Goal: Communication & Community: Answer question/provide support

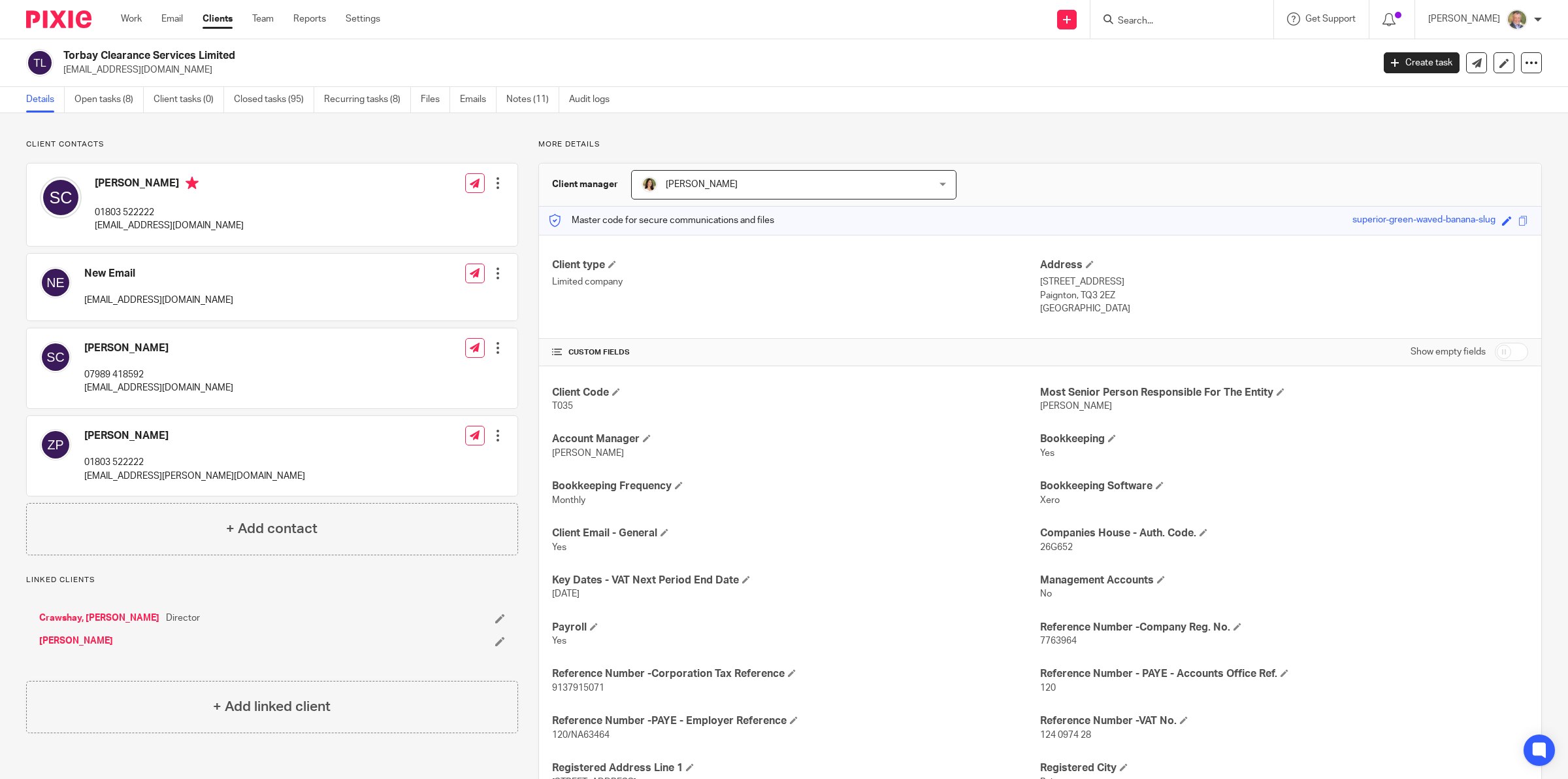
click at [1163, 23] on input "Search" at bounding box center [1176, 21] width 118 height 12
type input "sel"
click at [1223, 50] on link at bounding box center [1239, 56] width 251 height 30
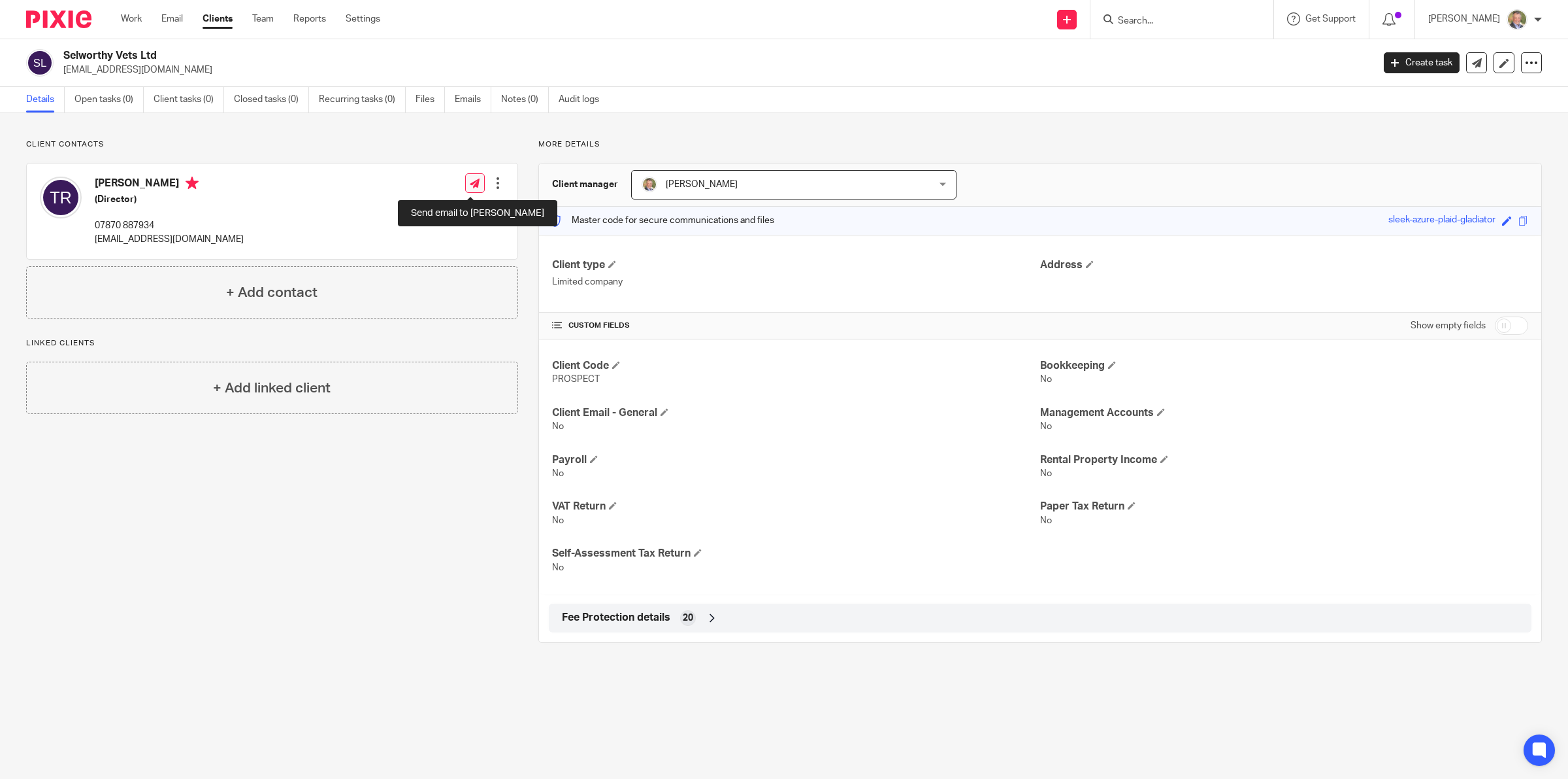
click at [470, 179] on icon at bounding box center [475, 183] width 10 height 10
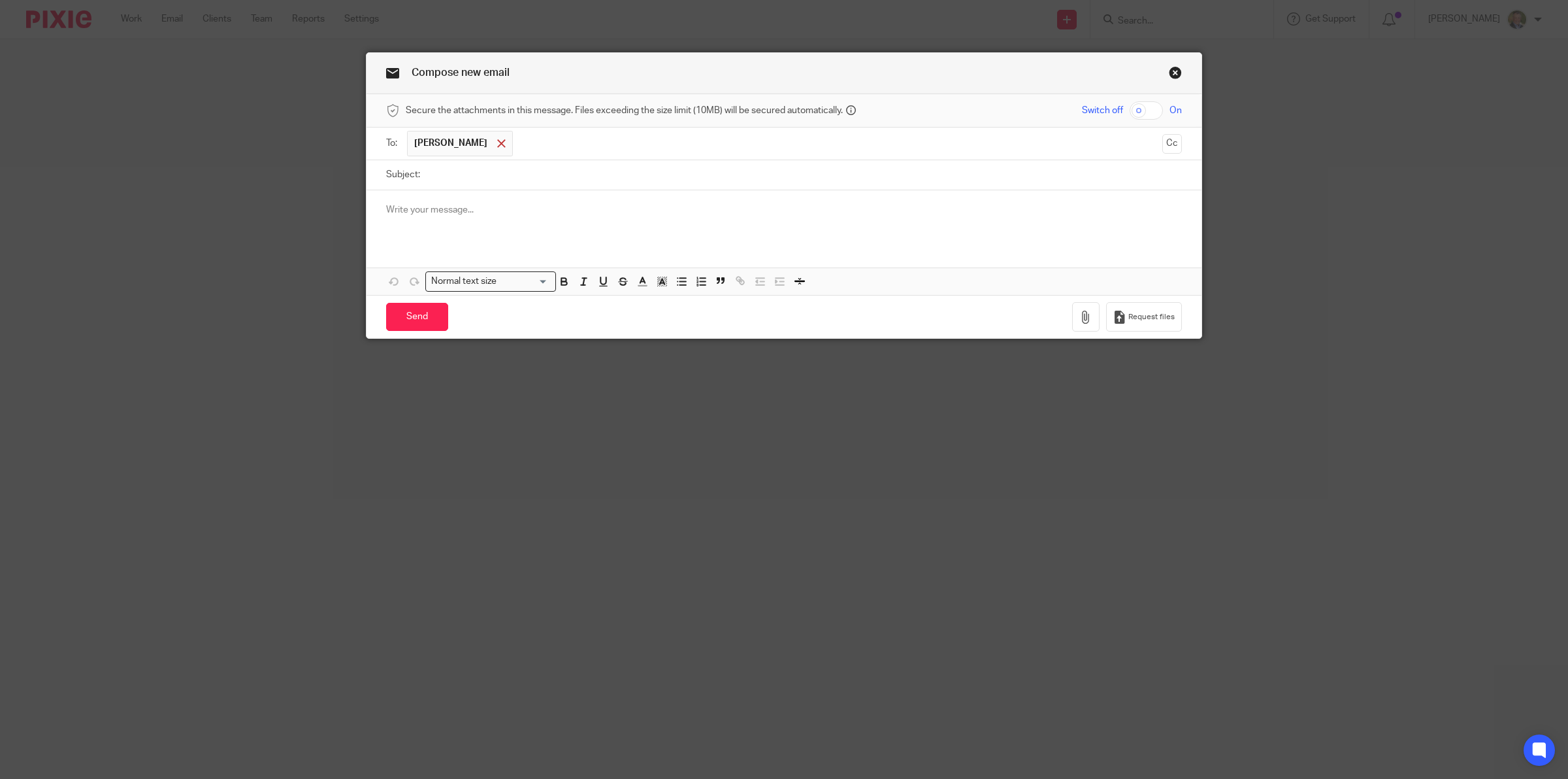
click at [494, 145] on div at bounding box center [502, 144] width 15 height 20
click at [453, 205] on p at bounding box center [784, 207] width 796 height 13
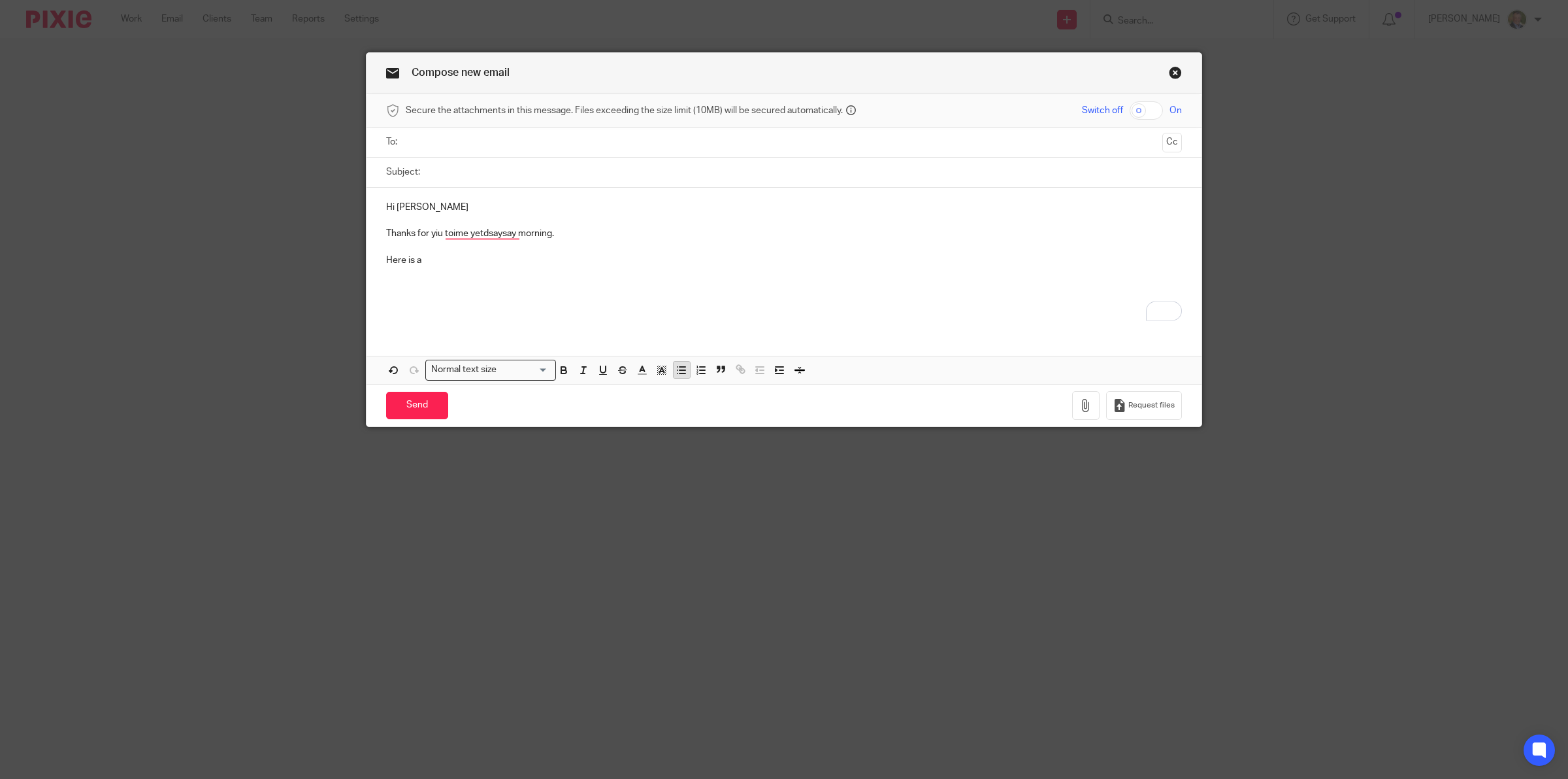
click at [679, 367] on line "button" at bounding box center [682, 367] width 6 height 0
click at [436, 263] on p "Here is a" at bounding box center [784, 260] width 796 height 13
drag, startPoint x: 428, startPoint y: 263, endPoint x: 260, endPoint y: 258, distance: 168.1
click at [260, 258] on div "Compose new email Secure the attachments in this message. Files exceeding the s…" at bounding box center [784, 389] width 1568 height 779
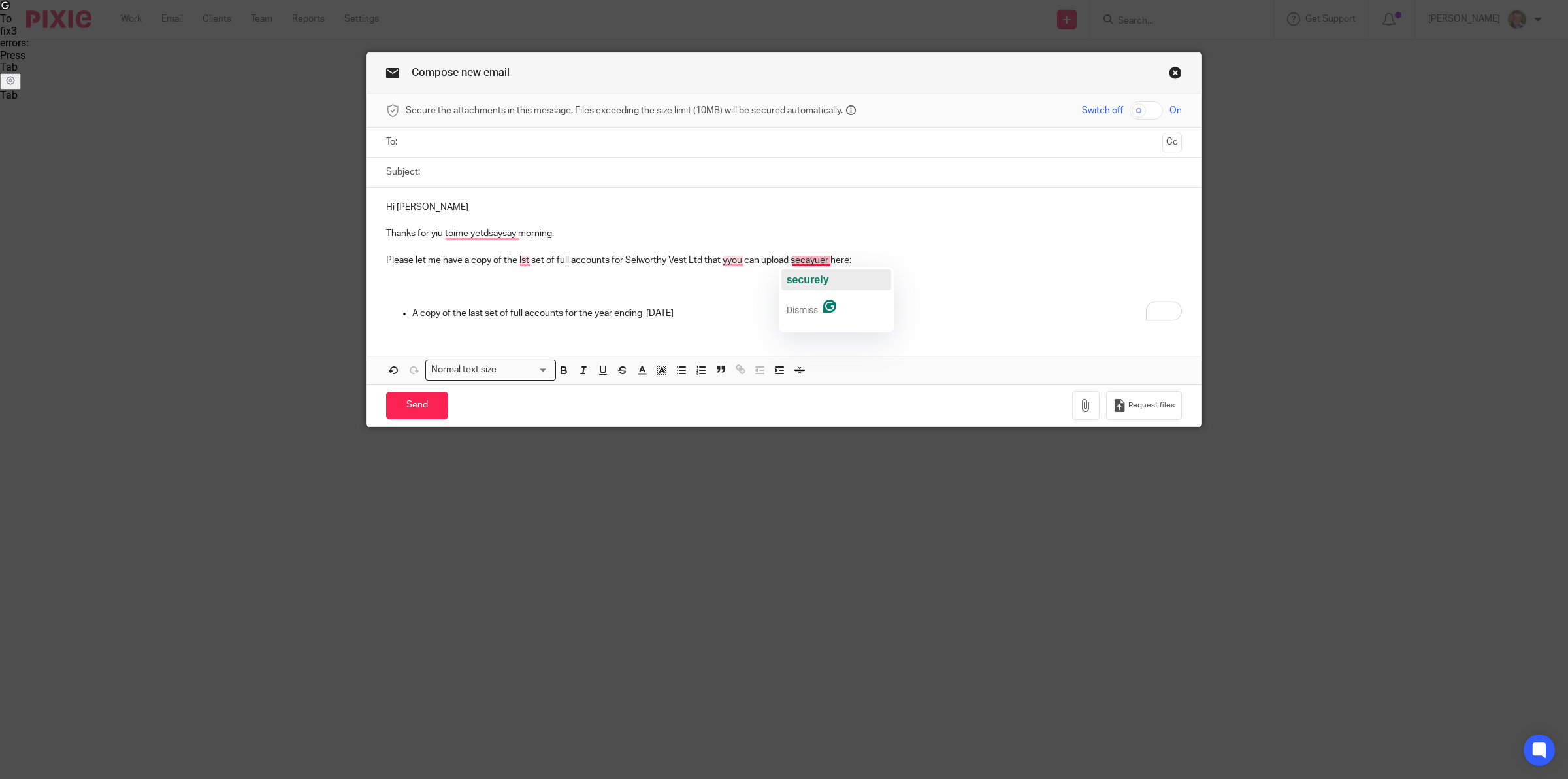
click at [801, 271] on div "securely" at bounding box center [808, 279] width 43 height 21
click at [723, 275] on span "you" at bounding box center [726, 279] width 18 height 11
click at [521, 280] on span "last" at bounding box center [523, 279] width 18 height 11
click at [475, 233] on p "Thanks for yiu time yet [DATE], says morning." at bounding box center [784, 233] width 796 height 13
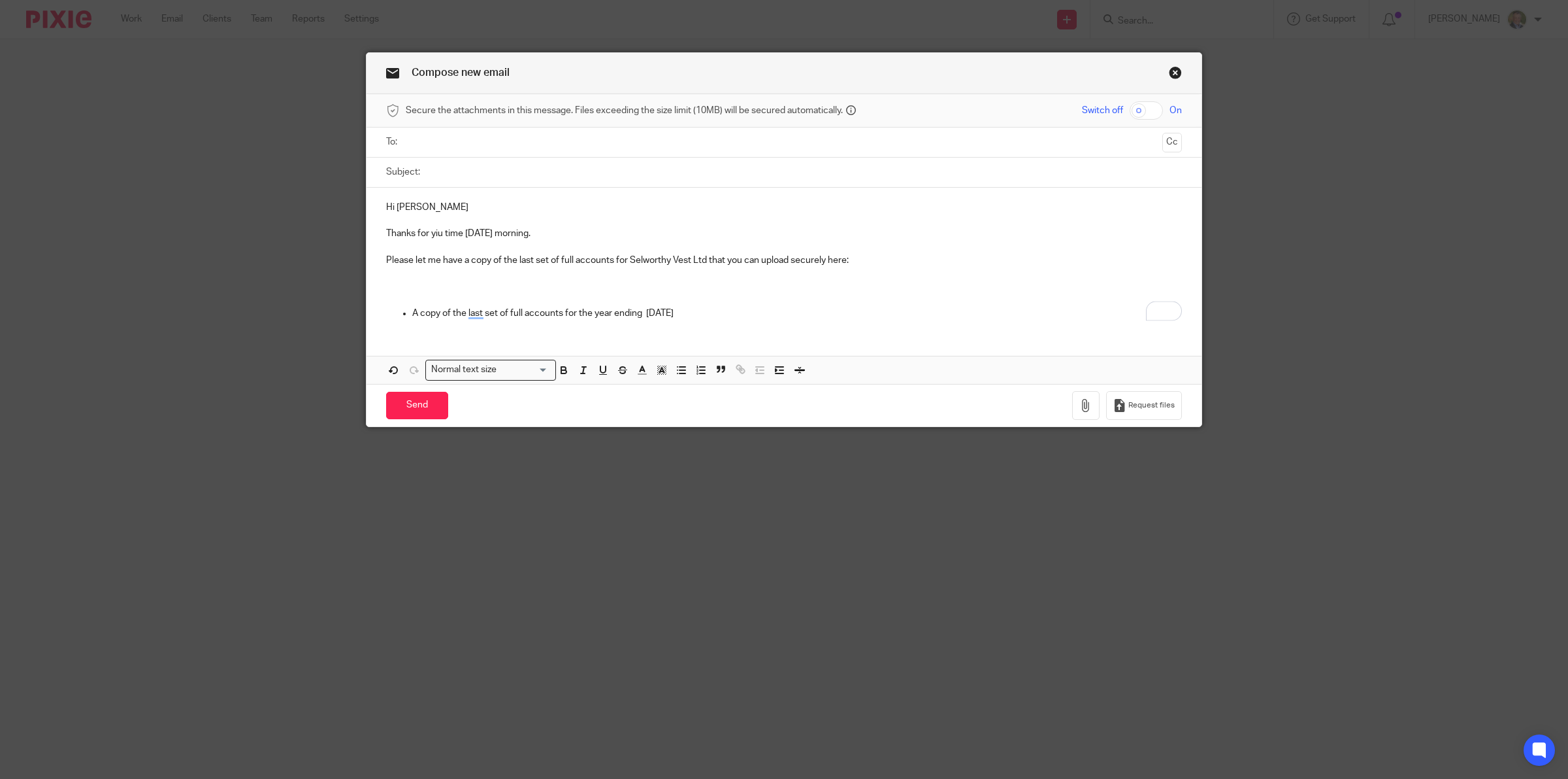
click at [435, 235] on p "Thanks for yiu time [DATE] morning." at bounding box center [784, 233] width 796 height 13
click at [434, 234] on p "Thanks for yiu time [DATE] morning." at bounding box center [784, 233] width 796 height 13
click at [638, 274] on p "To enrich screen reader interactions, please activate Accessibility in Grammarl…" at bounding box center [784, 273] width 796 height 13
drag, startPoint x: 561, startPoint y: 233, endPoint x: 594, endPoint y: 231, distance: 33.1
click at [563, 233] on p "Thanks for your time [DATE] morning." at bounding box center [784, 233] width 796 height 13
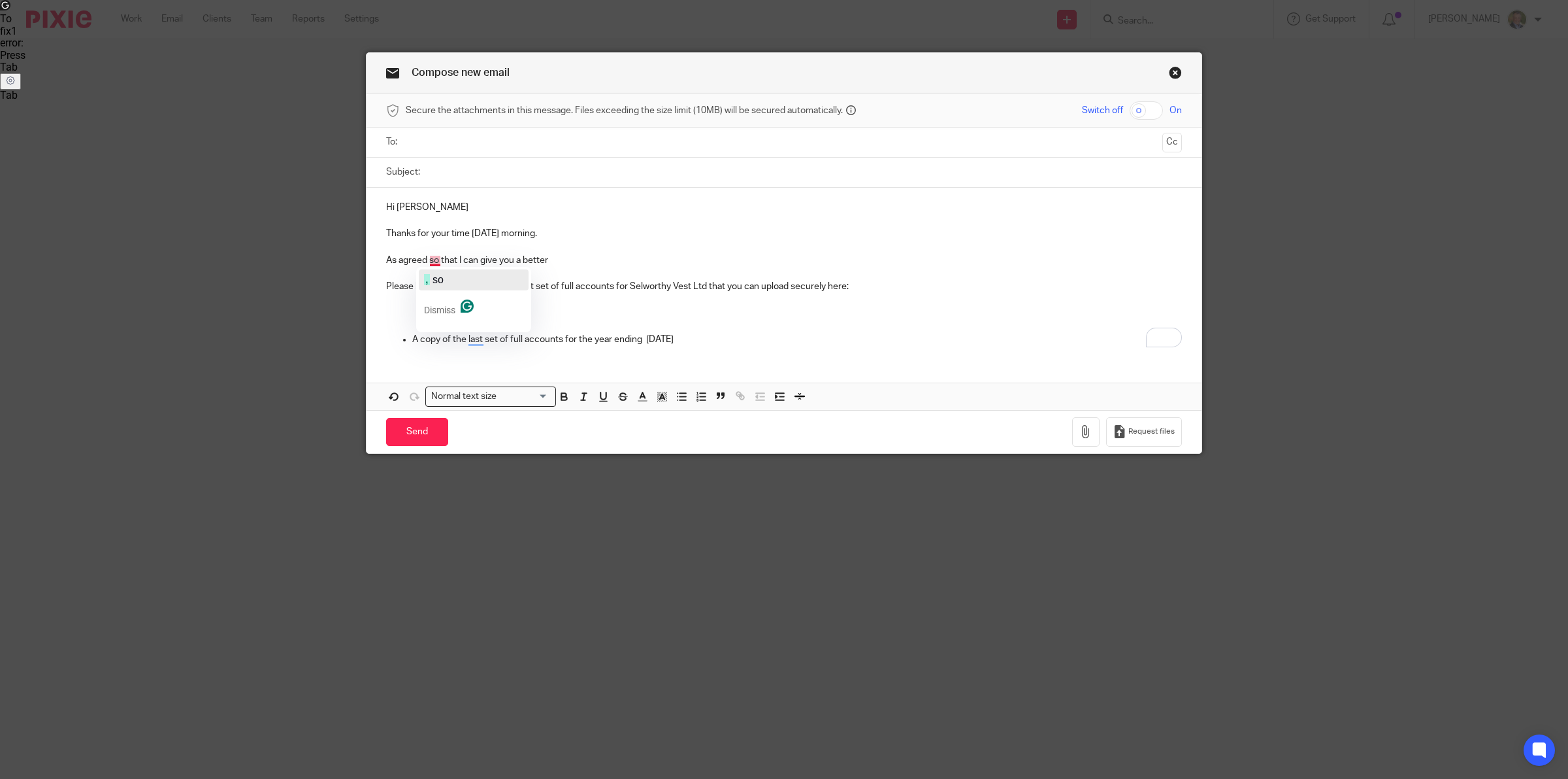
click at [438, 281] on span "so" at bounding box center [438, 279] width 11 height 11
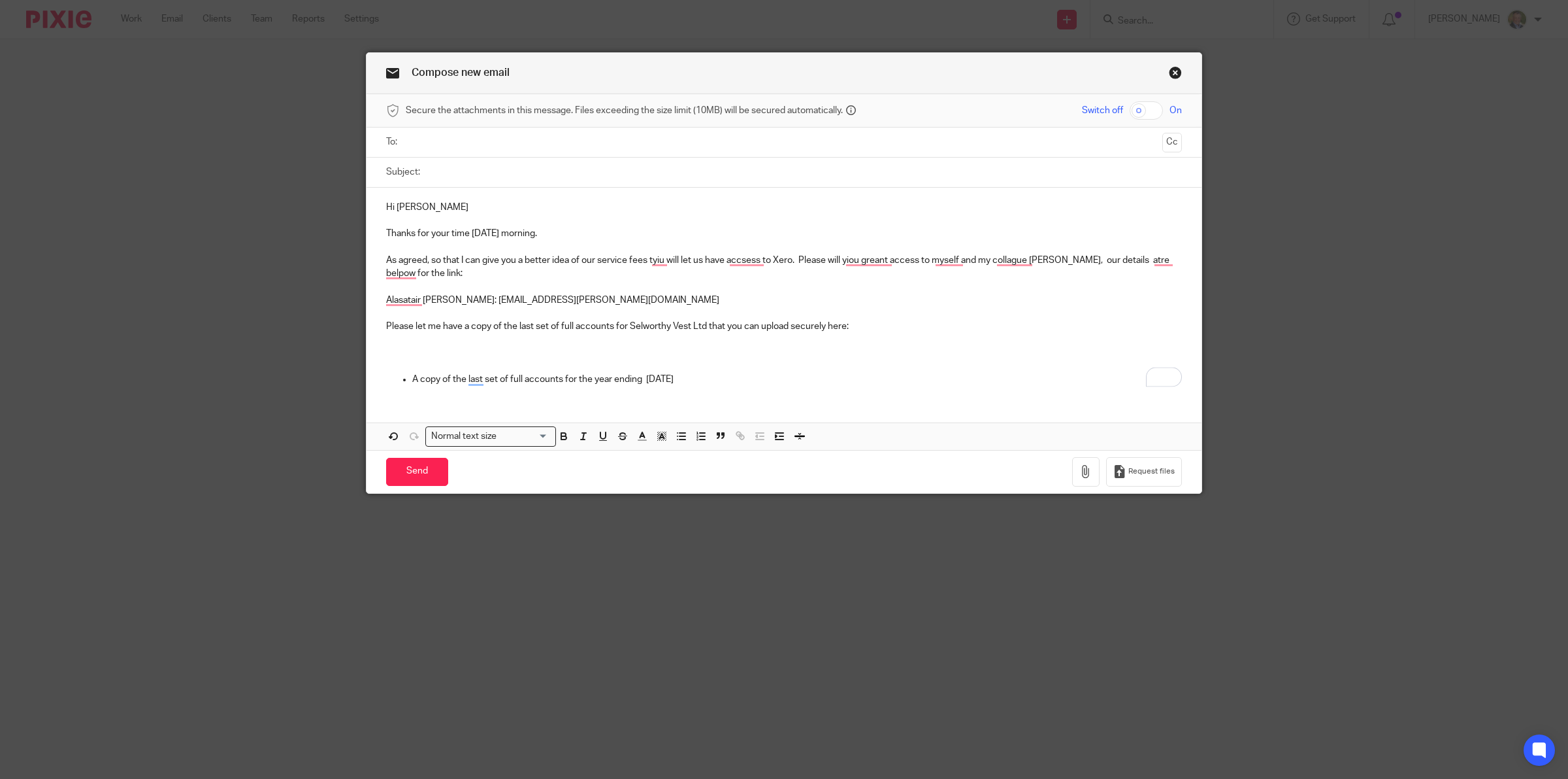
click at [412, 334] on p "To enrich screen reader interactions, please activate Accessibility in Grammarl…" at bounding box center [784, 339] width 796 height 13
click at [614, 296] on p "[PERSON_NAME]: [EMAIL_ADDRESS][PERSON_NAME][DOMAIN_NAME]" at bounding box center [784, 300] width 796 height 13
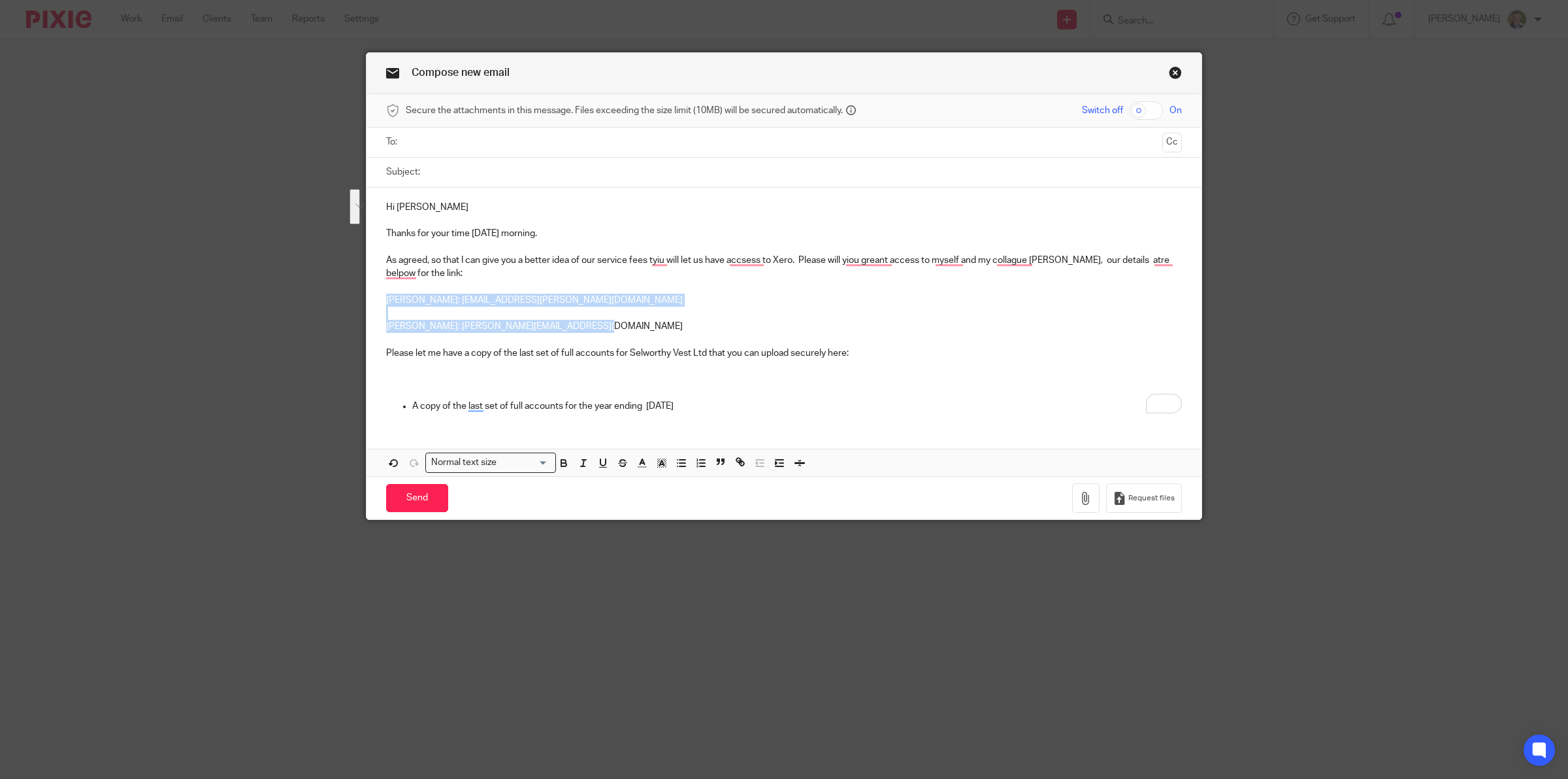
drag, startPoint x: 611, startPoint y: 329, endPoint x: 373, endPoint y: 305, distance: 239.2
click at [373, 305] on div "Hi [PERSON_NAME] Thanks for your time [DATE] morning. As agreed, so that I can …" at bounding box center [784, 305] width 835 height 234
click at [681, 464] on icon "button" at bounding box center [681, 462] width 12 height 12
click at [638, 390] on p "To enrich screen reader interactions, please activate Accessibility in Grammarl…" at bounding box center [784, 393] width 796 height 13
click at [419, 308] on ul "[PERSON_NAME]: [EMAIL_ADDRESS][PERSON_NAME][DOMAIN_NAME] [PERSON_NAME]: [PERSON…" at bounding box center [784, 313] width 796 height 40
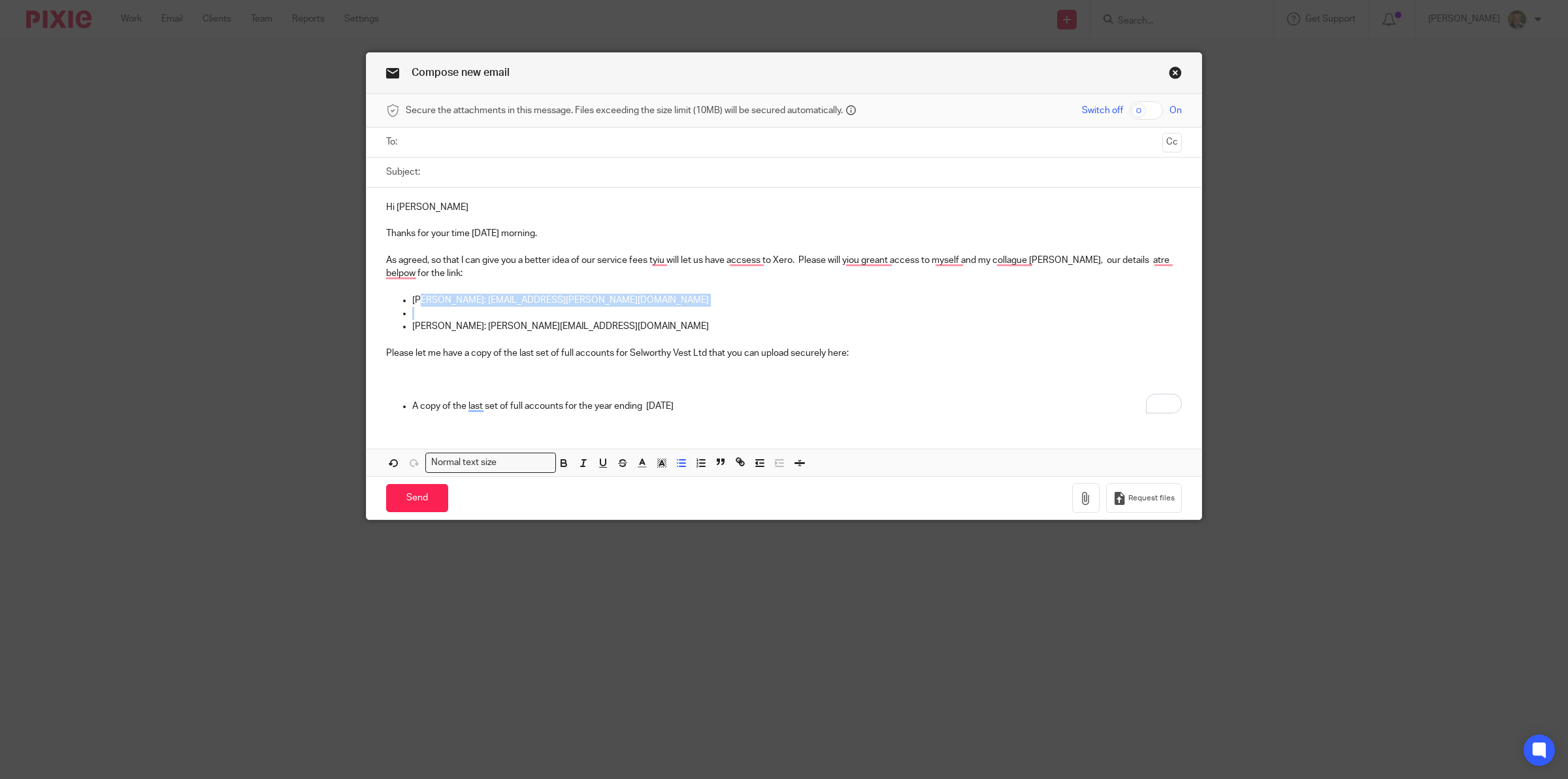
click at [412, 312] on p "To enrich screen reader interactions, please activate Accessibility in Grammarl…" at bounding box center [797, 313] width 770 height 13
click at [704, 353] on p "Please let me have a copy of the last set of full accounts for Selworthy Vest L…" at bounding box center [784, 352] width 796 height 13
drag, startPoint x: 861, startPoint y: 370, endPoint x: 890, endPoint y: 351, distance: 34.7
click at [867, 368] on p "To enrich screen reader interactions, please activate Accessibility in Grammarl…" at bounding box center [784, 366] width 796 height 13
drag, startPoint x: 947, startPoint y: 351, endPoint x: 973, endPoint y: 347, distance: 26.3
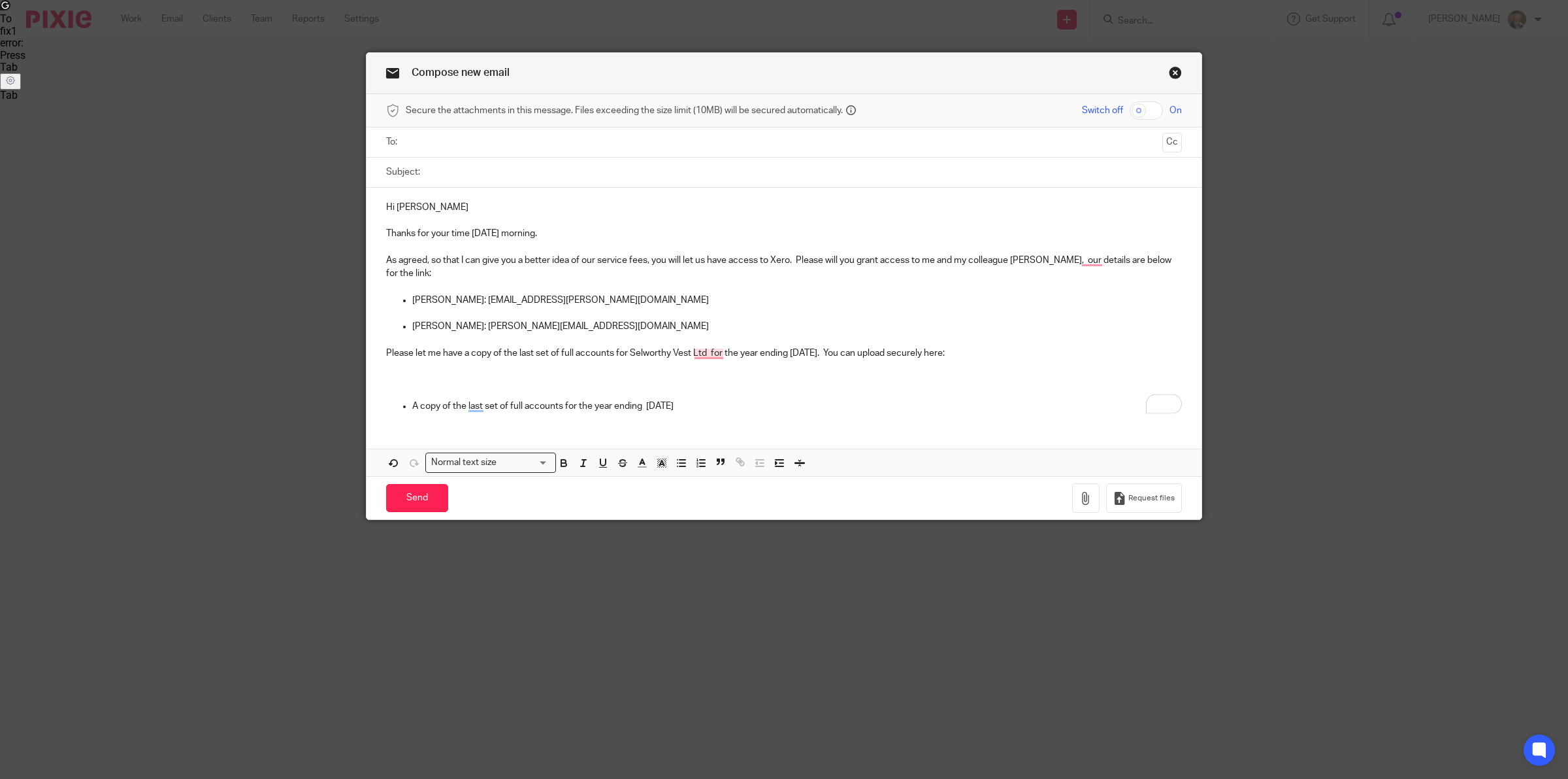
click at [961, 351] on p "Please let me have a copy of the last set of full accounts for Selworthy Vest L…" at bounding box center [784, 352] width 796 height 13
click at [957, 368] on p "To enrich screen reader interactions, please activate Accessibility in Grammarl…" at bounding box center [784, 366] width 796 height 13
click at [955, 351] on p "Please let me have a copy of the last set of full accounts for Selworthy Vest L…" at bounding box center [784, 352] width 796 height 13
click at [948, 356] on p "Please let me have a copy of the last set of full accounts for Selworthy Vest L…" at bounding box center [784, 352] width 796 height 13
click at [701, 370] on span "Ltd" at bounding box center [695, 372] width 14 height 11
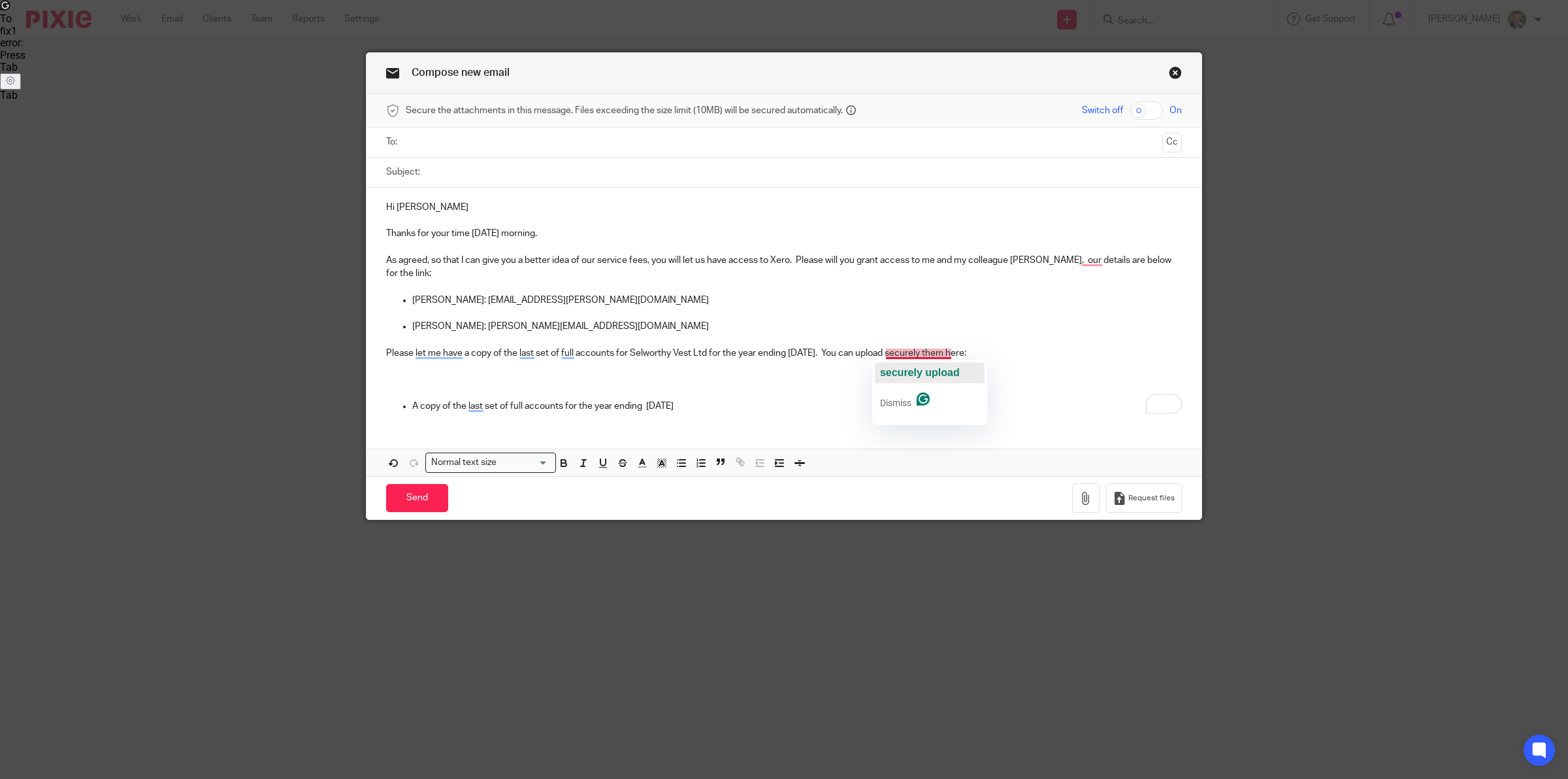
click at [905, 369] on span "securely upload" at bounding box center [920, 372] width 80 height 11
click at [999, 353] on p "Please let me have a copy of the last set of full accounts for Selworthy Vest L…" at bounding box center [784, 352] width 796 height 13
click at [1135, 494] on button "Request files" at bounding box center [1144, 497] width 76 height 30
click at [428, 353] on p "Please provide a copy of the latest set of full accounts for Selworthy Vest Ltd…" at bounding box center [784, 352] width 796 height 13
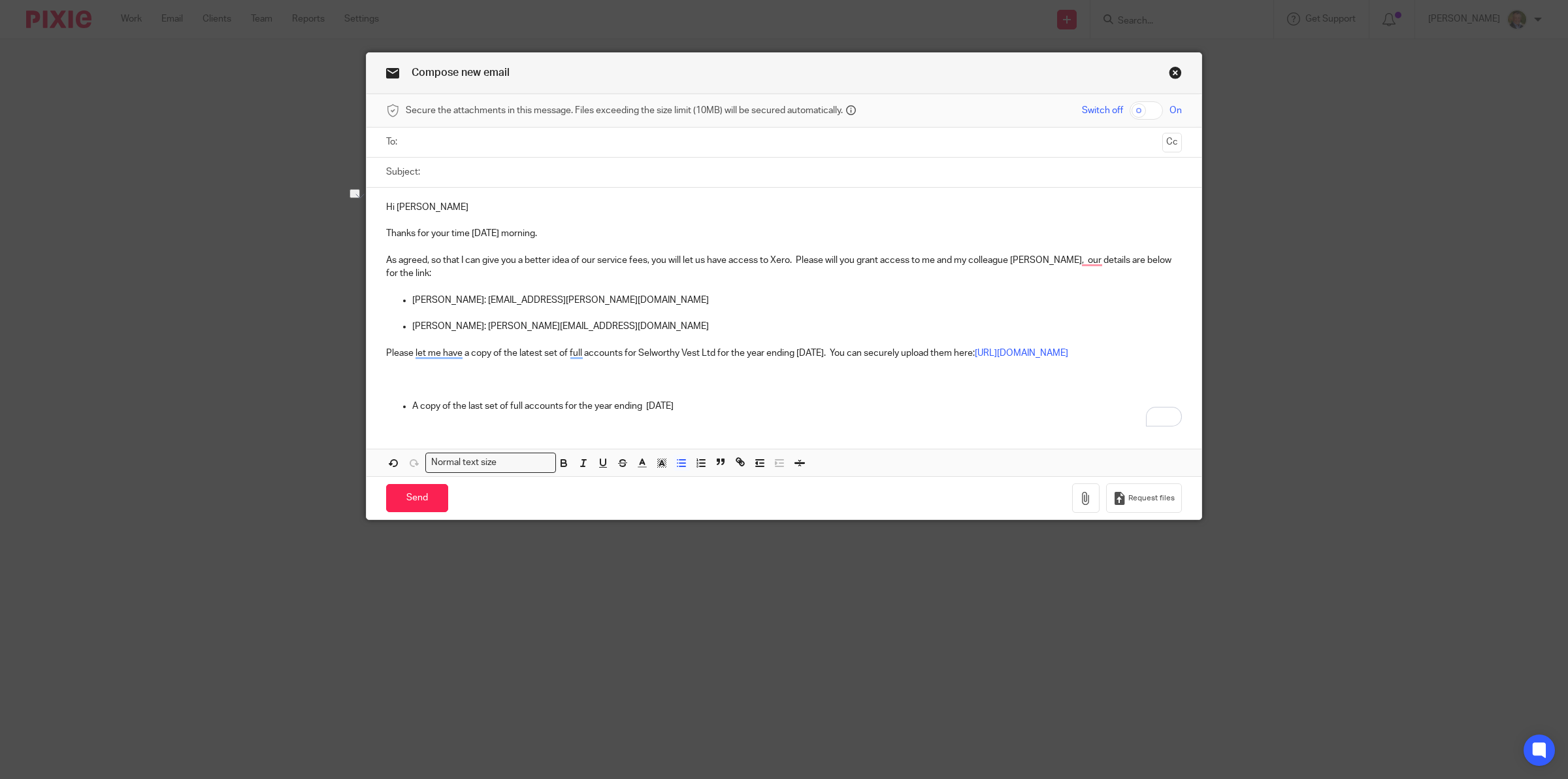
drag, startPoint x: 717, startPoint y: 416, endPoint x: 258, endPoint y: 419, distance: 459.0
click at [258, 419] on div "Compose new email Secure the attachments in this message. Files exceeding the s…" at bounding box center [784, 389] width 1568 height 779
click at [475, 385] on p "If you are interested, yiu can see our Google reviews here:" at bounding box center [784, 379] width 796 height 13
drag, startPoint x: 474, startPoint y: 394, endPoint x: 485, endPoint y: 394, distance: 11.0
click at [475, 385] on p "If you are interested, yiu can see our Google reviews here:" at bounding box center [784, 379] width 796 height 13
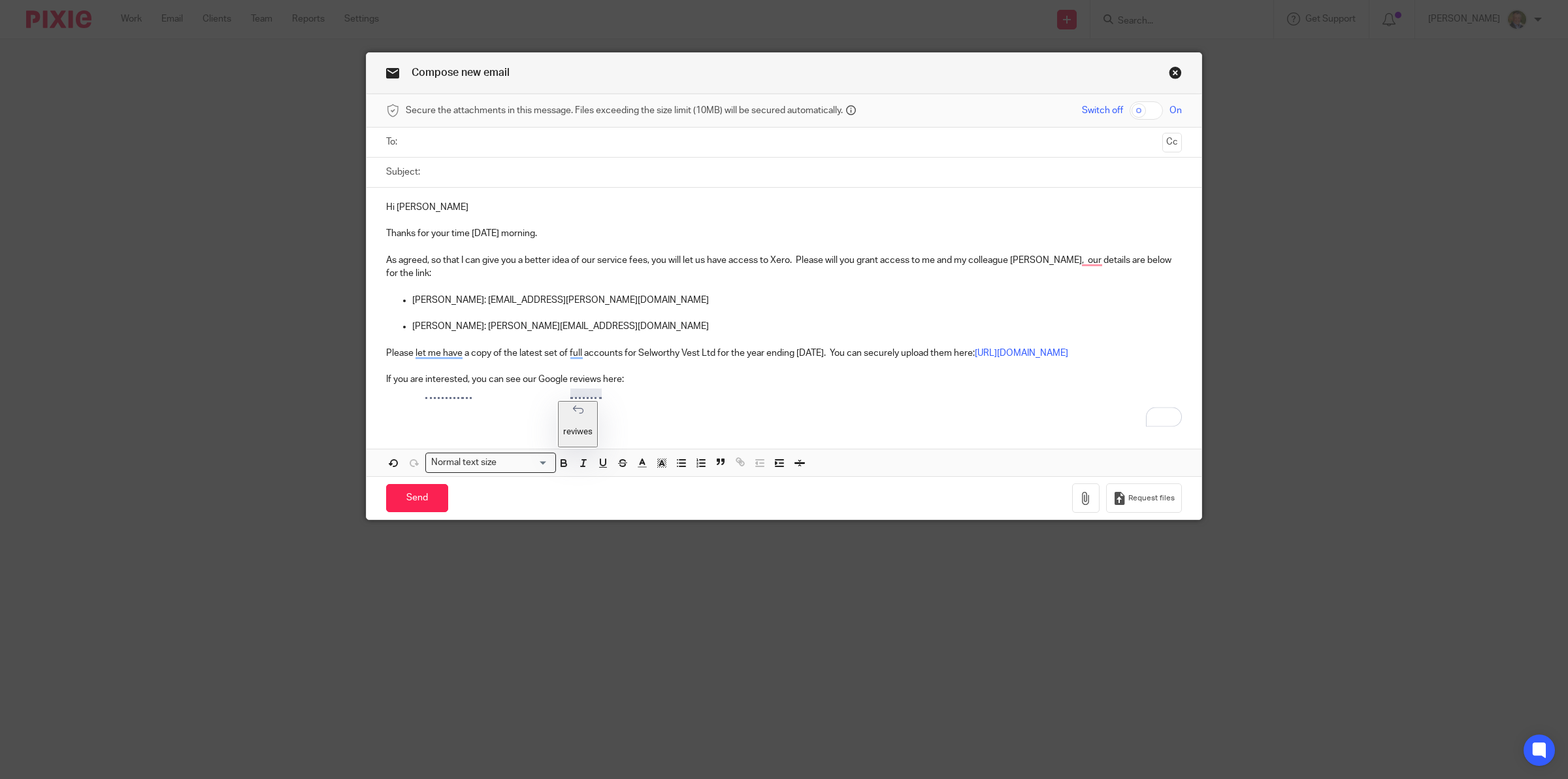
click at [651, 385] on p "If you are interested, you can see our Google reviews here:" at bounding box center [784, 379] width 796 height 13
click at [451, 427] on p "interesetd" at bounding box center [437, 431] width 38 height 10
click at [451, 412] on p "To enrich screen reader interactions, please activate Accessibility in Grammarl…" at bounding box center [784, 406] width 796 height 13
click at [448, 385] on p "If you are interesetd, you can see our Google reviews here: [URL][DOMAIN_NAME]" at bounding box center [784, 379] width 796 height 13
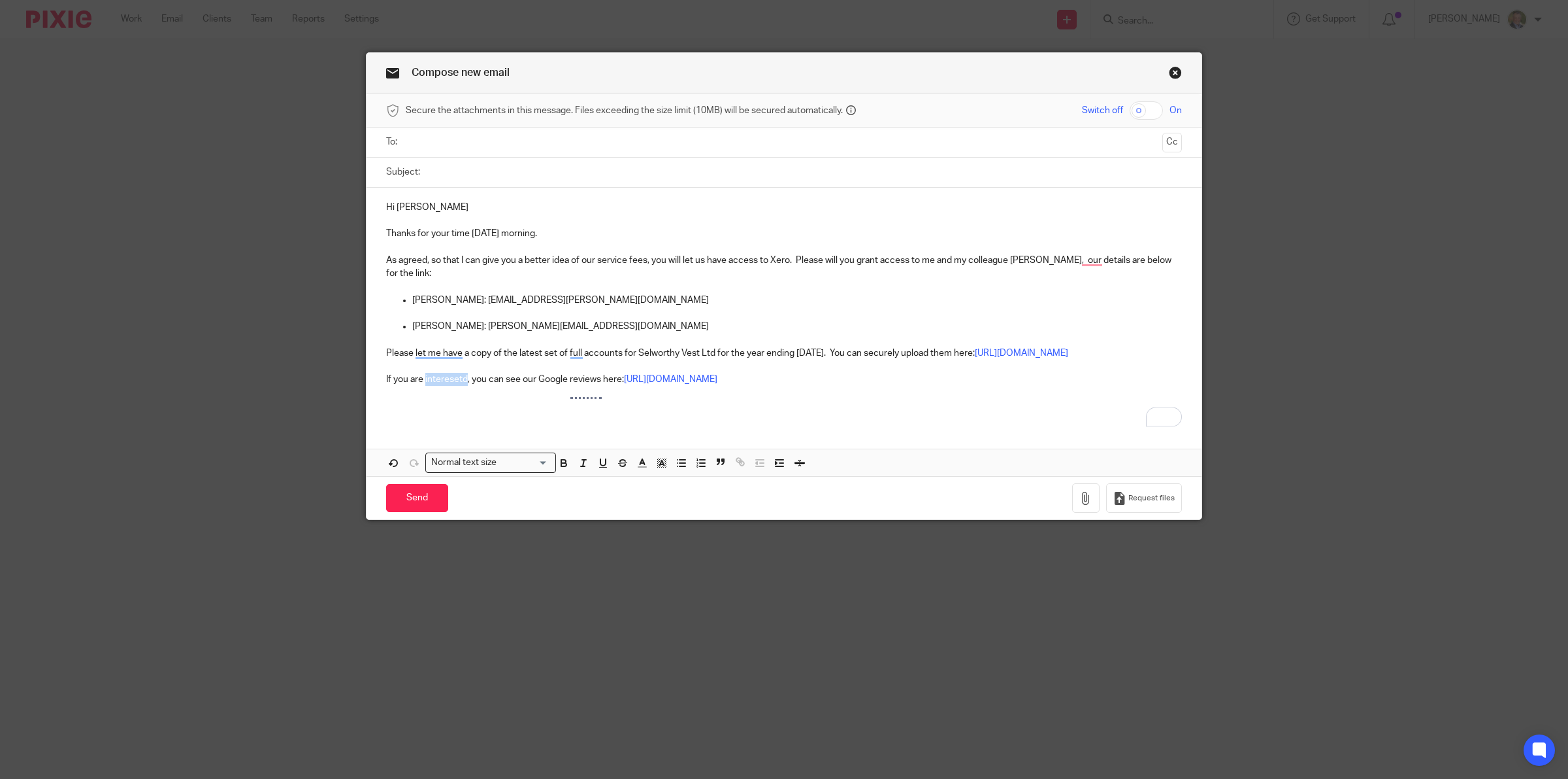
click at [448, 385] on p "If you are interesetd, you can see our Google reviews here: [URL][DOMAIN_NAME]" at bounding box center [784, 379] width 796 height 13
click at [535, 412] on p "To enrich screen reader interactions, please activate Accessibility in Grammarl…" at bounding box center [784, 406] width 796 height 13
click at [377, 393] on div "Hi [PERSON_NAME] Thanks for your time [DATE] morning. As agreed, so that I can …" at bounding box center [784, 305] width 835 height 234
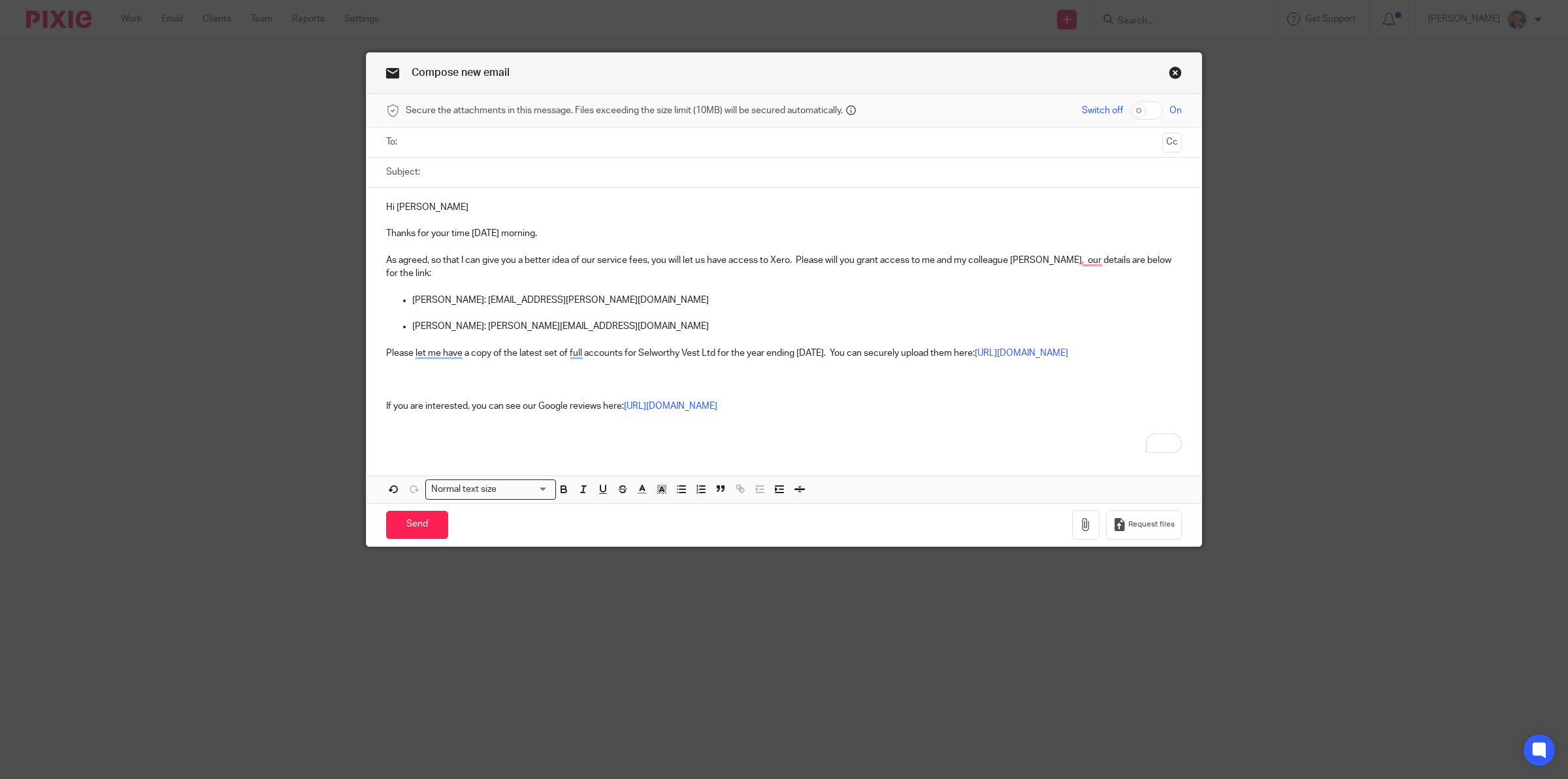
click at [399, 385] on p "To enrich screen reader interactions, please activate Accessibility in Grammarl…" at bounding box center [784, 379] width 796 height 13
click at [524, 385] on p "I will get back to you shortly after yiu let me have the informtaion and access…" at bounding box center [784, 379] width 796 height 13
click at [592, 400] on p "To enrich screen reader interactions, please activate Accessibility in Grammarl…" at bounding box center [784, 393] width 796 height 13
drag, startPoint x: 623, startPoint y: 390, endPoint x: 602, endPoint y: 402, distance: 24.2
click at [602, 400] on p "To enrich screen reader interactions, please activate Accessibility in Grammarl…" at bounding box center [784, 393] width 796 height 13
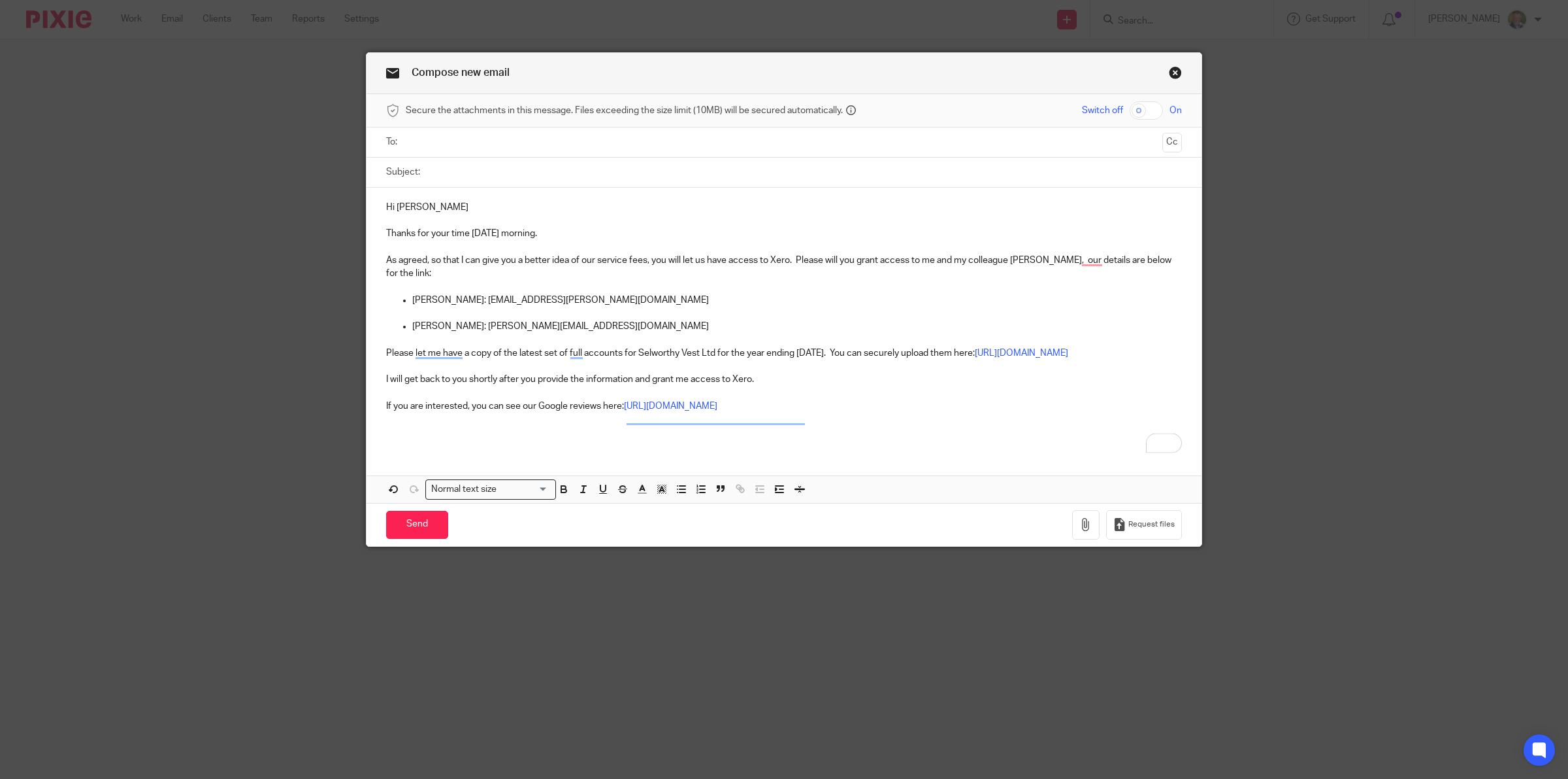
click at [805, 360] on p "Please let me have a copy of the latest set of full accounts for Selworthy Vest…" at bounding box center [784, 352] width 796 height 13
click at [504, 439] on p "To enrich screen reader interactions, please activate Accessibility in Grammarl…" at bounding box center [784, 432] width 796 height 13
click at [466, 468] on span "questions" at bounding box center [466, 465] width 45 height 11
click at [687, 354] on p "Please let me have a copy of the latest set of full accounts for Selworthy Vest…" at bounding box center [784, 352] width 796 height 13
click at [370, 393] on div "Hi Thomas Thanks for your time yesterday morning. As agreed, so that I can give…" at bounding box center [784, 318] width 835 height 261
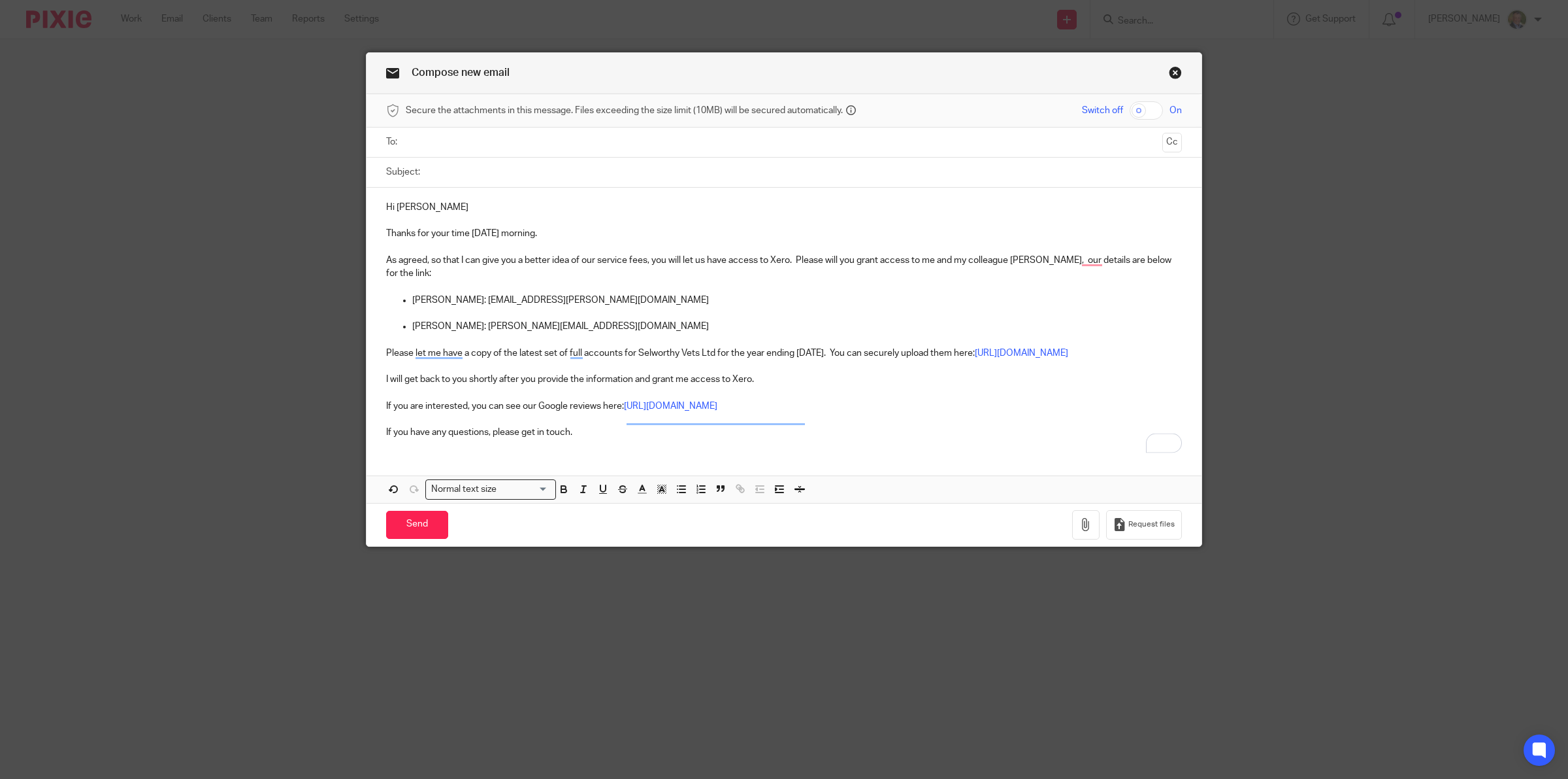
click at [375, 393] on div "Hi Thomas Thanks for your time yesterday morning. As agreed, so that I can give…" at bounding box center [784, 318] width 835 height 261
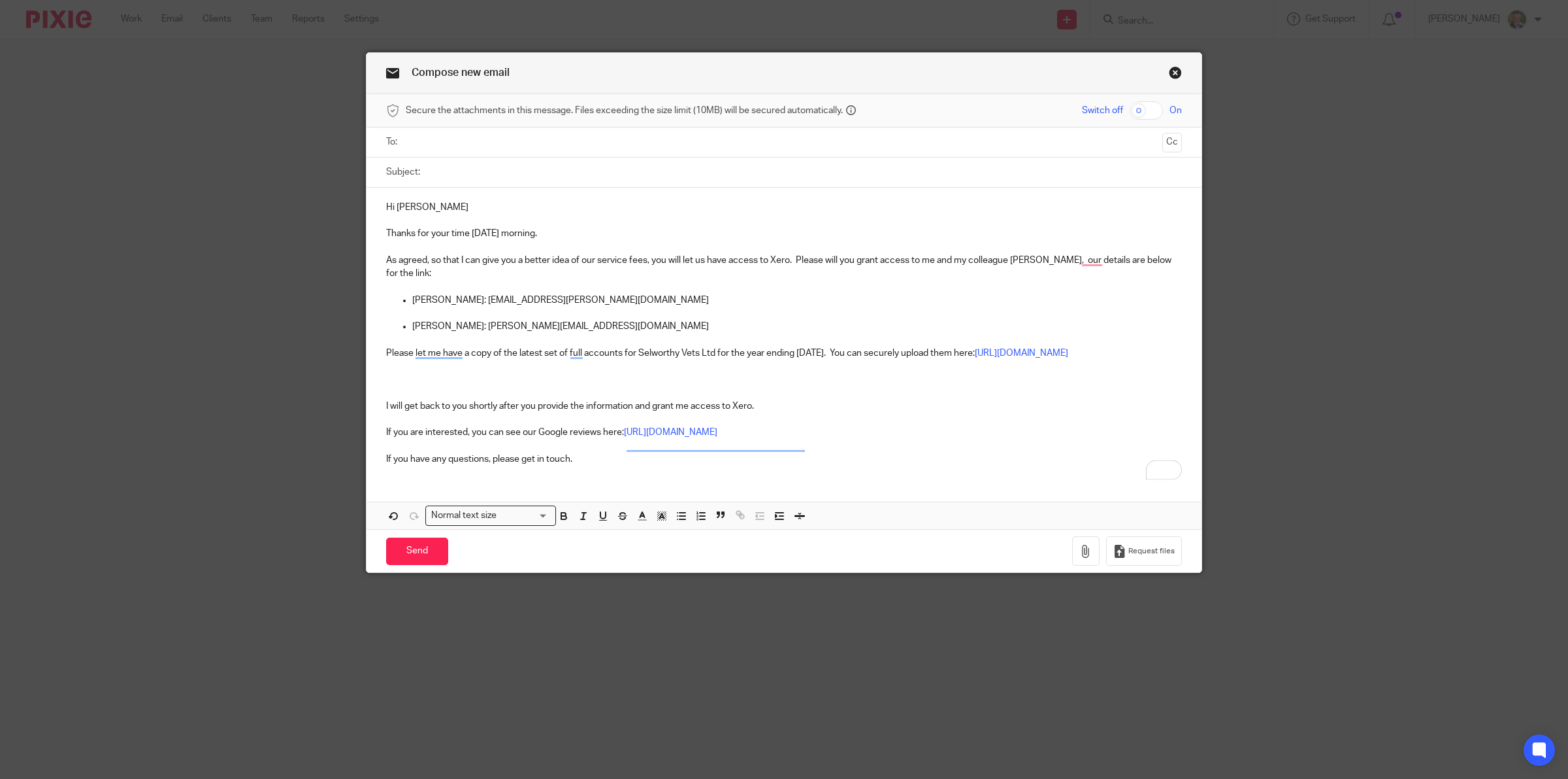
click at [475, 385] on p "To enrich screen reader interactions, please activate Accessibility in Grammarl…" at bounding box center [784, 379] width 796 height 13
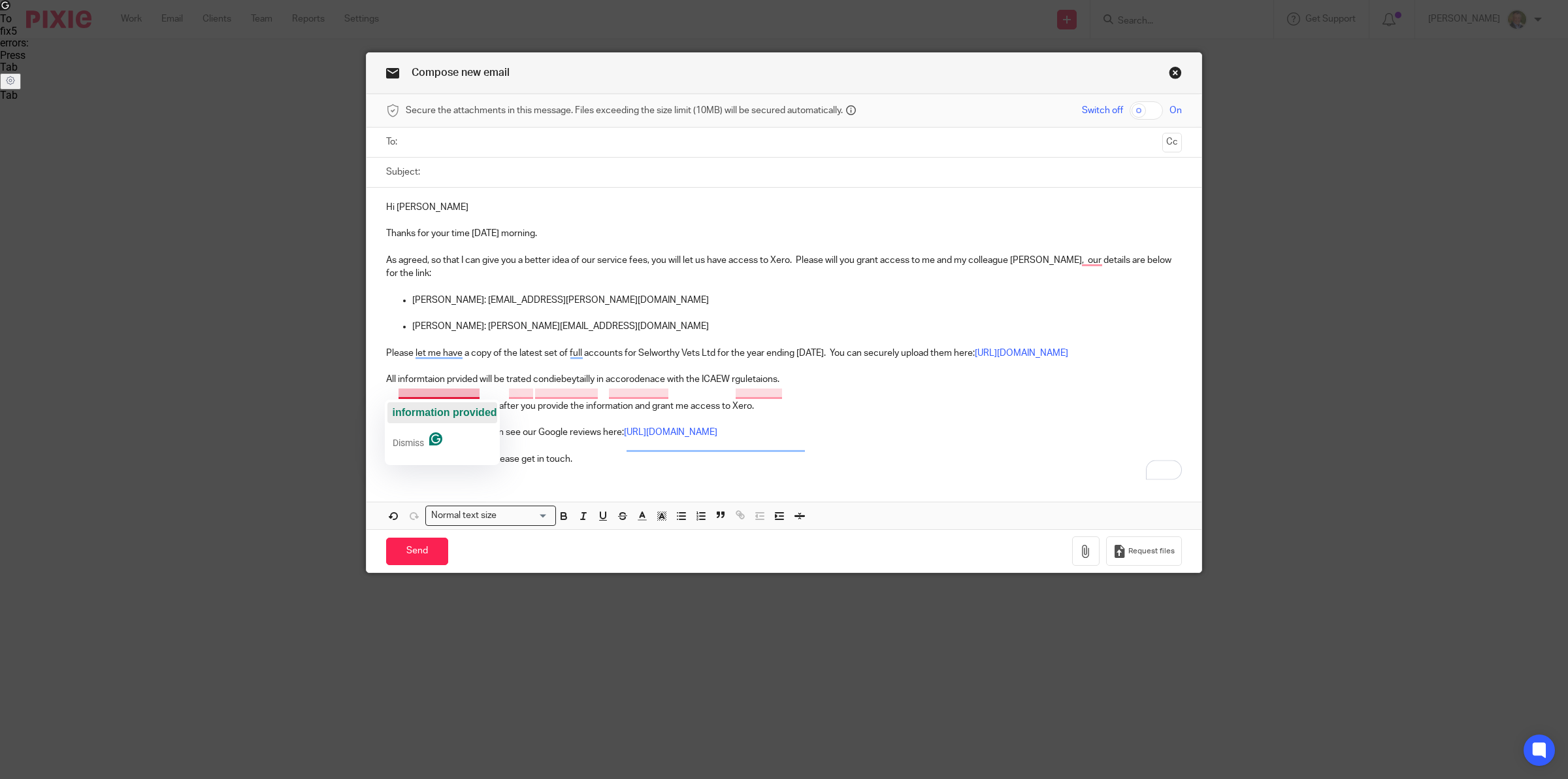
click at [434, 412] on span "information provided" at bounding box center [444, 412] width 105 height 11
click at [527, 410] on span "treated" at bounding box center [525, 412] width 35 height 11
click at [572, 411] on span "confidentially" at bounding box center [572, 412] width 67 height 11
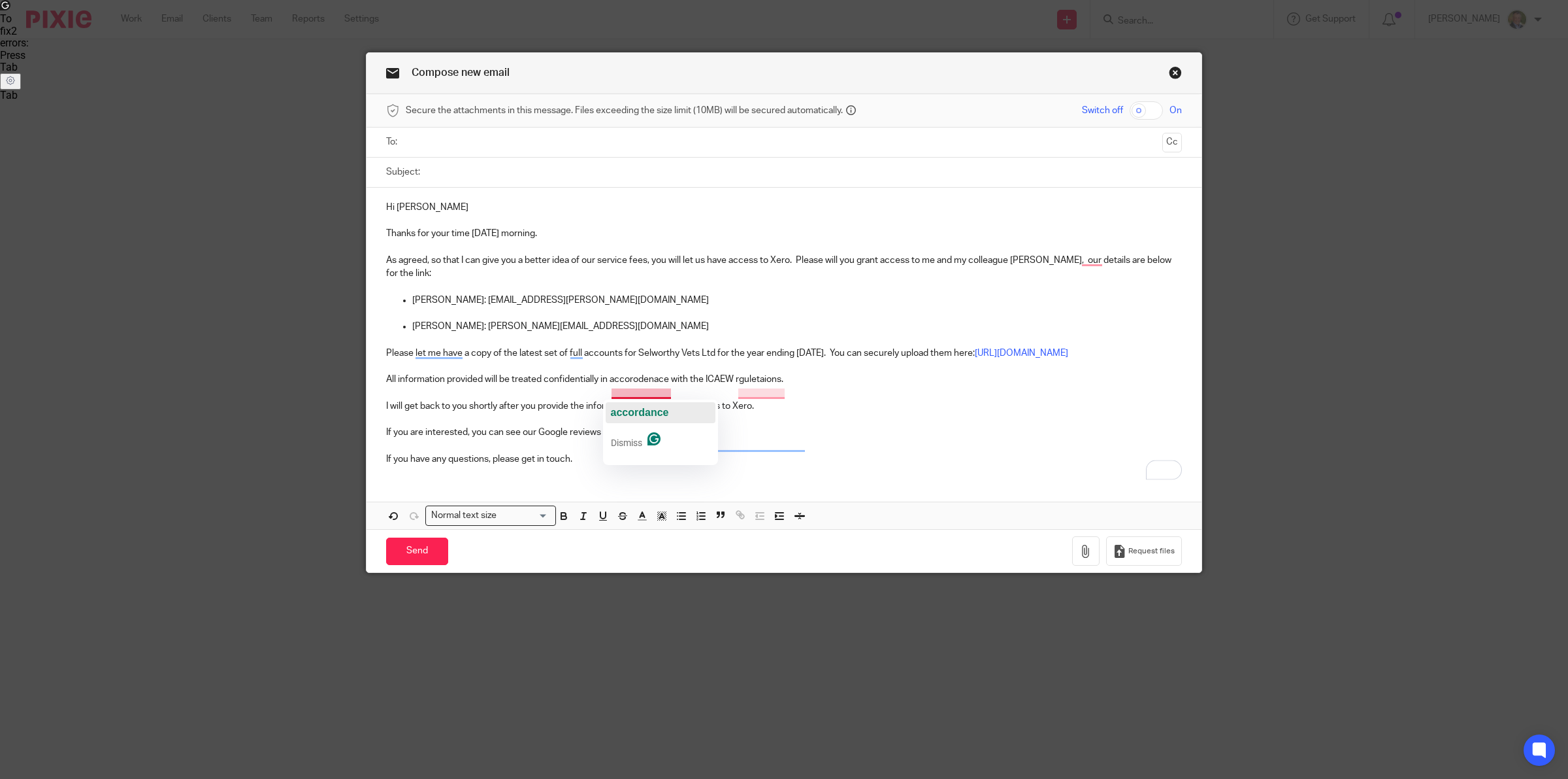
click at [628, 410] on span "accordance" at bounding box center [640, 412] width 58 height 11
click at [744, 410] on span "regulations" at bounding box center [750, 412] width 56 height 11
click at [1076, 257] on p "As agreed, so that I can give you a better idea of our service fees, you will l…" at bounding box center [784, 267] width 796 height 27
click at [979, 275] on span "colleague" at bounding box center [990, 279] width 45 height 11
click at [673, 412] on p "I will get back to you shortly after you provide the information and grant me a…" at bounding box center [784, 406] width 796 height 13
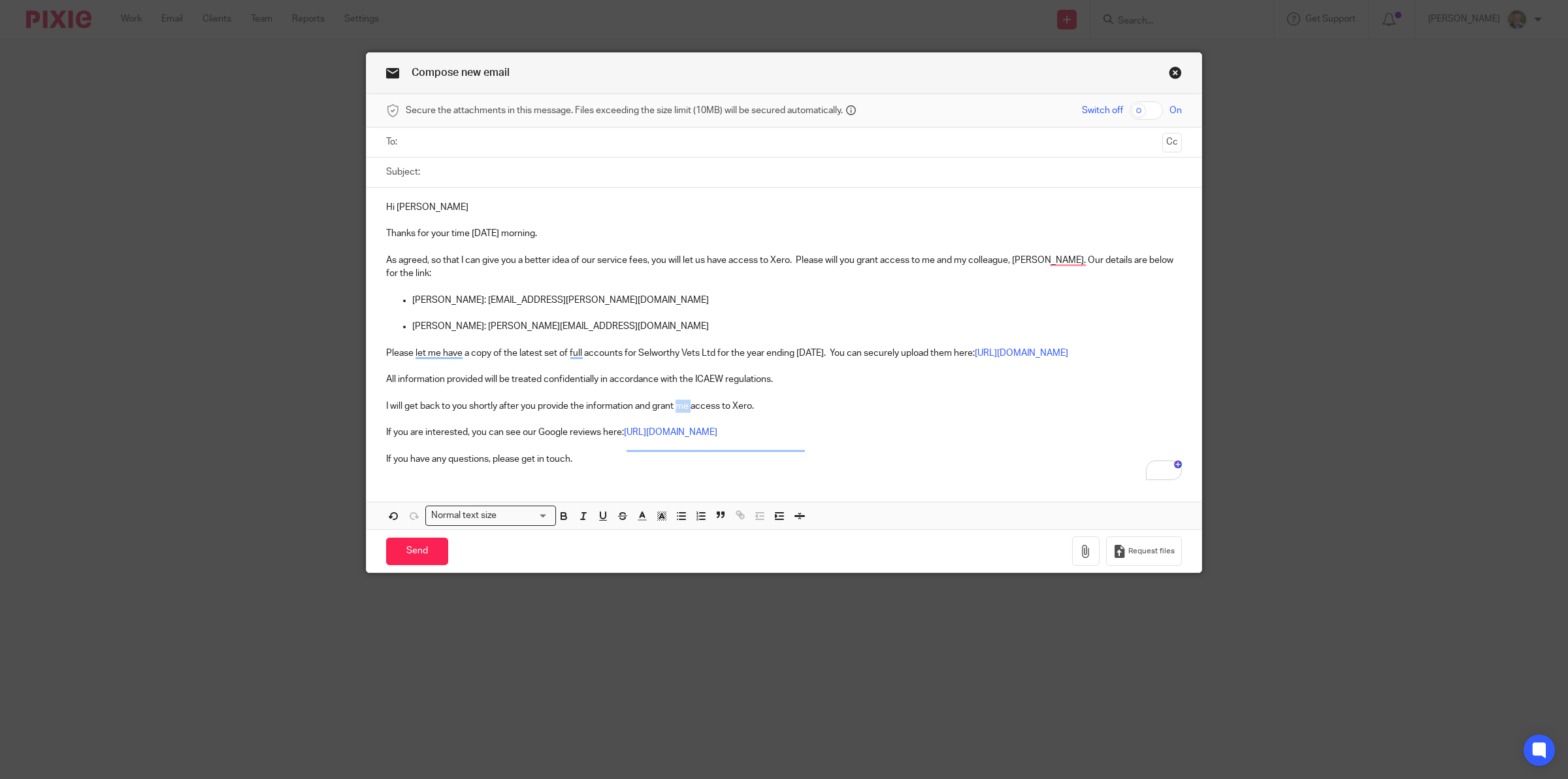
click at [673, 412] on p "I will get back to you shortly after you provide the information and grant me a…" at bounding box center [784, 406] width 796 height 13
click at [719, 453] on div "Add a period https://share.google/EdJxb9LjvKz5WGLKW ." at bounding box center [680, 472] width 141 height 40
click at [583, 465] on p "If you have any questions, please get in touch." at bounding box center [784, 459] width 796 height 13
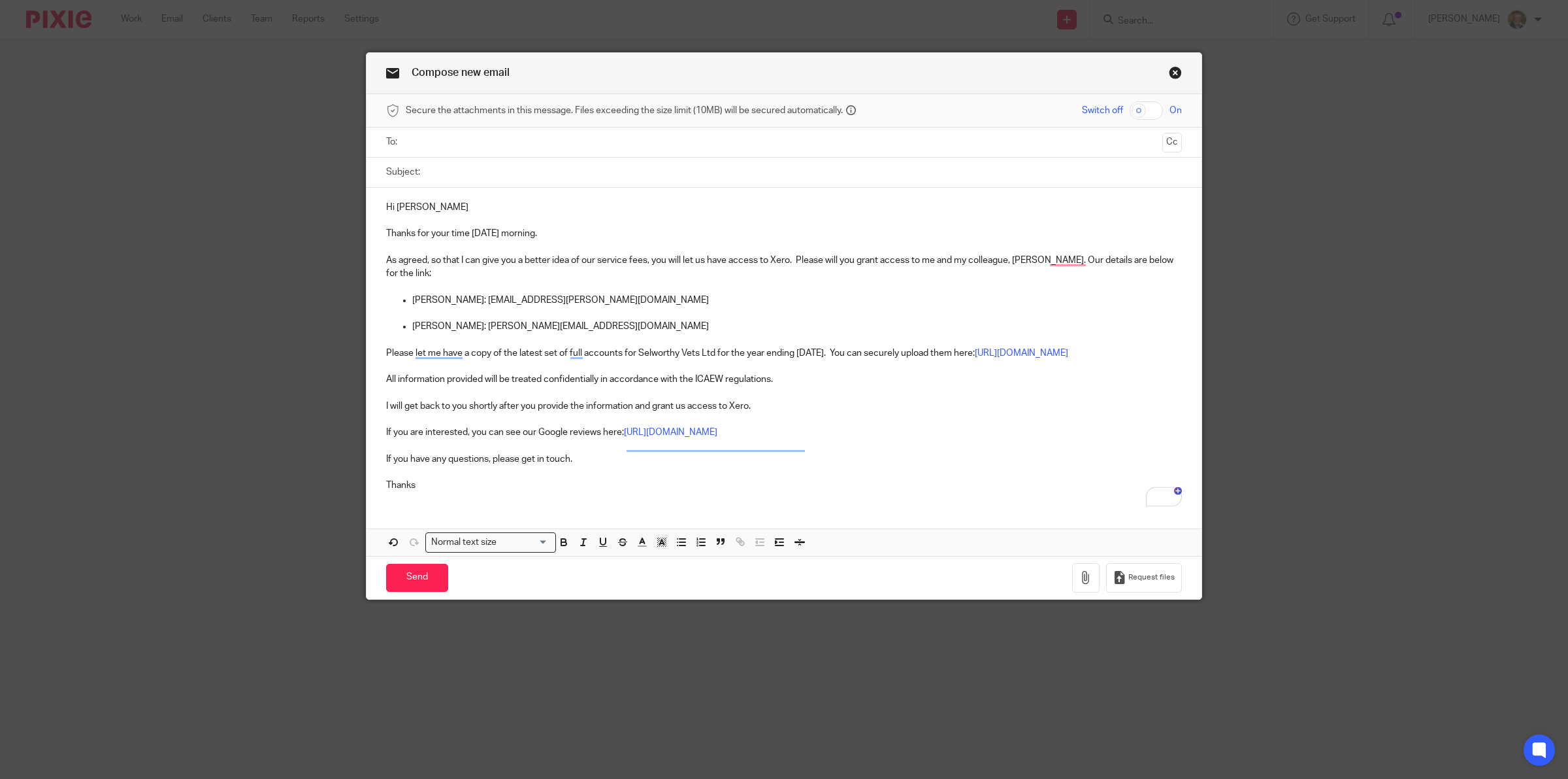
drag, startPoint x: 436, startPoint y: 181, endPoint x: 443, endPoint y: 172, distance: 11.4
click at [436, 178] on input "Subject:" at bounding box center [804, 172] width 755 height 30
type input "O"
type input "Information for service fees"
click at [448, 136] on input "text" at bounding box center [784, 142] width 747 height 15
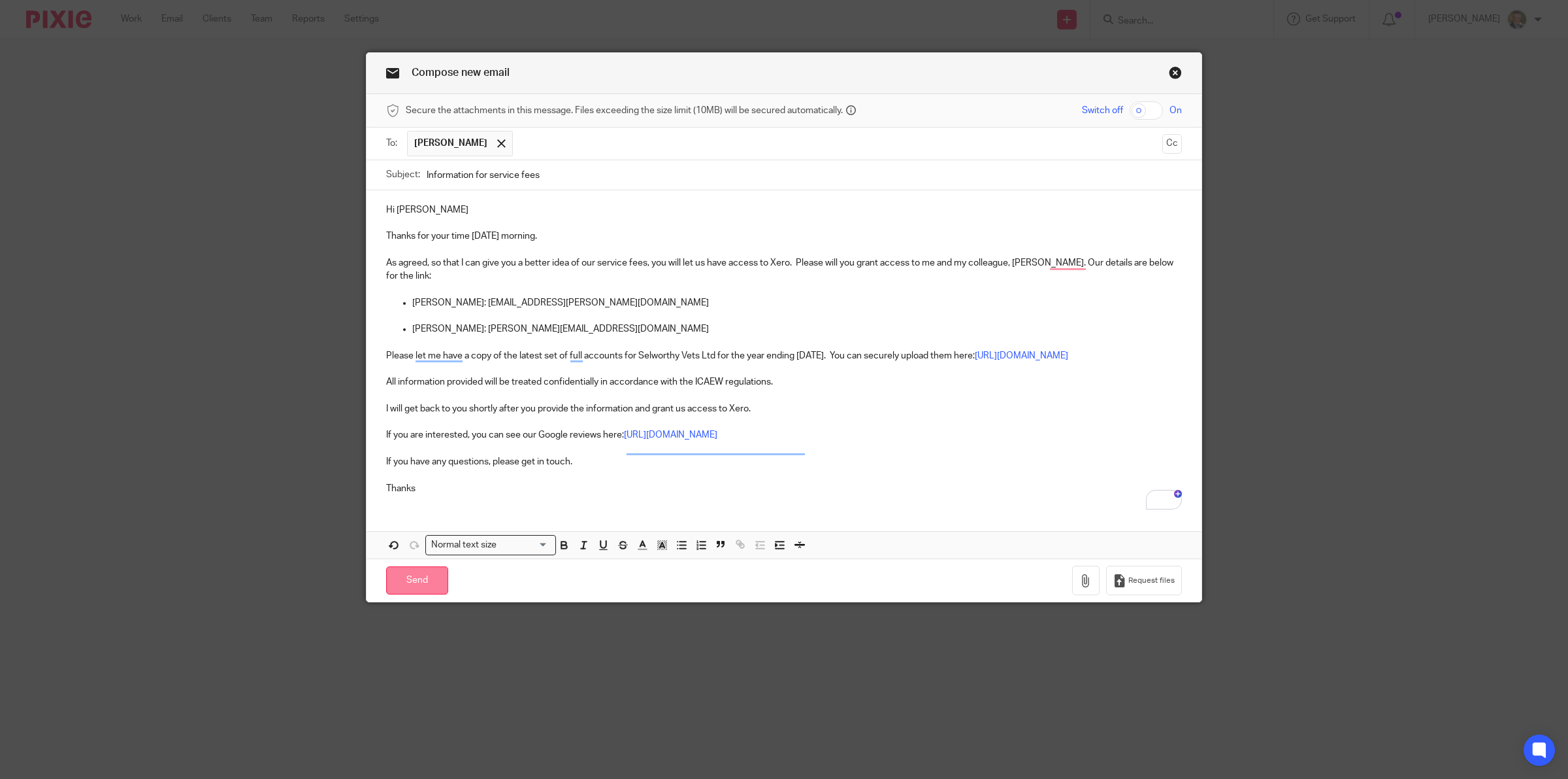
click at [413, 589] on input "Send" at bounding box center [417, 580] width 62 height 28
